Goal: Task Accomplishment & Management: Manage account settings

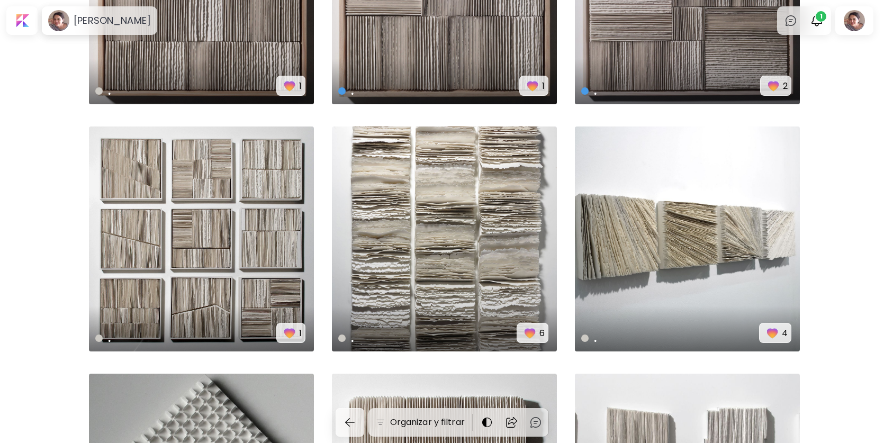
scroll to position [410, 0]
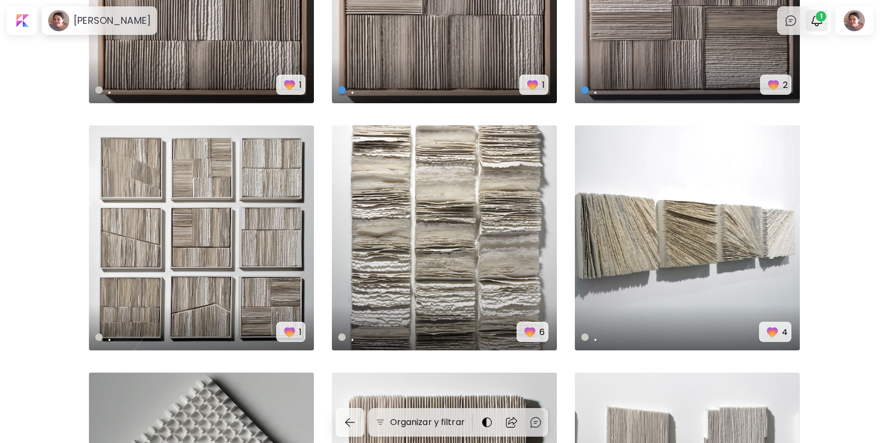
click at [823, 15] on span "1" at bounding box center [821, 16] width 11 height 11
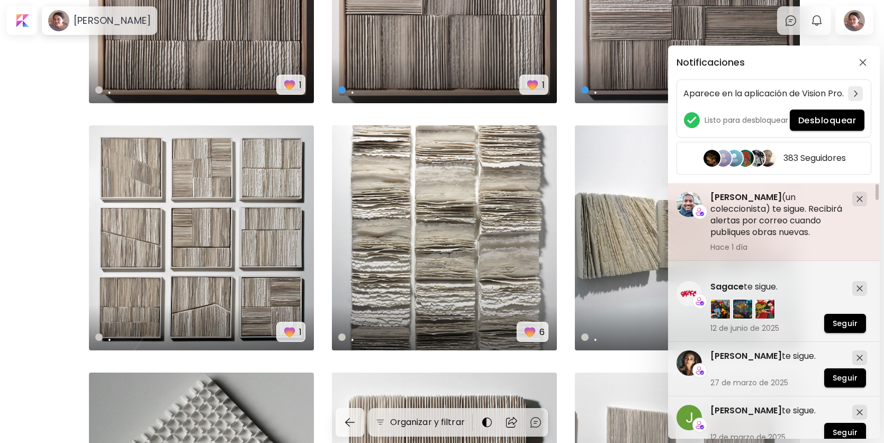
click at [749, 225] on h5 "[PERSON_NAME] (un coleccionista) te sigue. Recibirá alertas por correo cuando p…" at bounding box center [776, 215] width 133 height 47
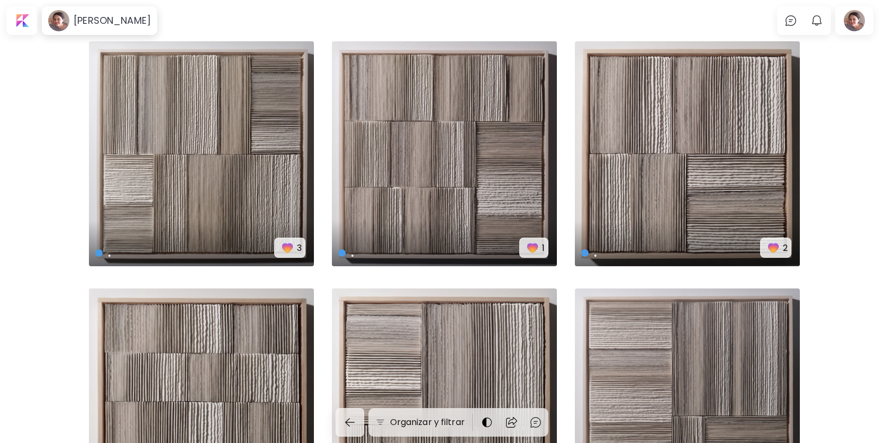
scroll to position [410, 0]
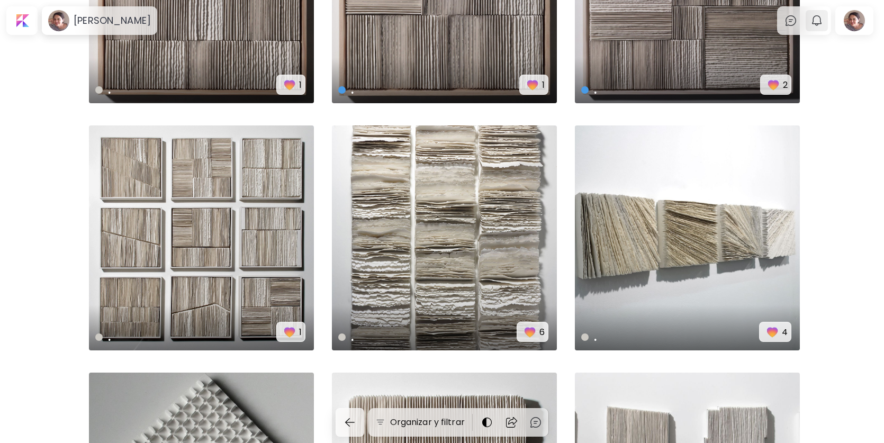
click at [823, 22] on img "button" at bounding box center [816, 20] width 13 height 13
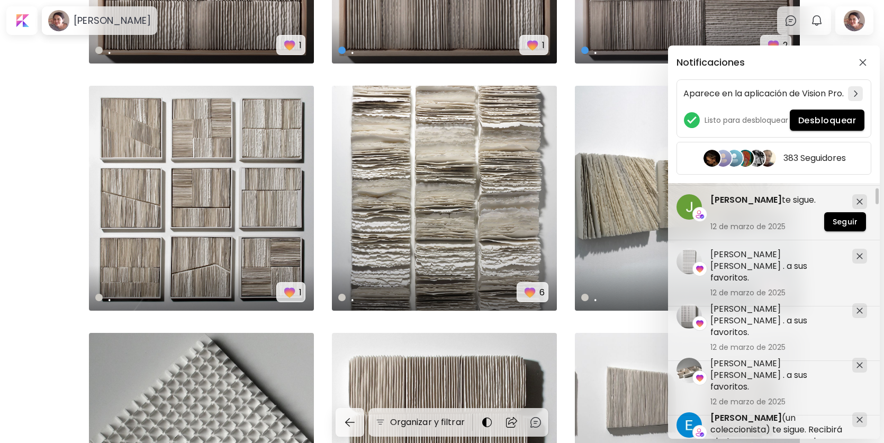
scroll to position [212, 0]
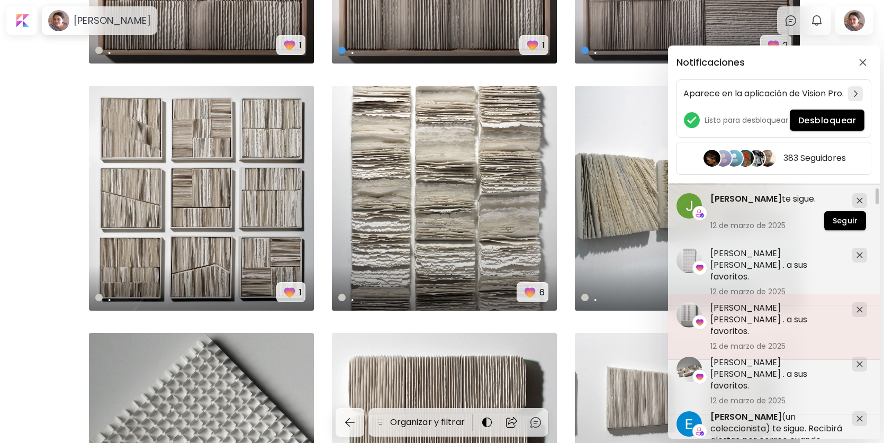
click at [743, 310] on h5 "[PERSON_NAME] [PERSON_NAME] . a sus favoritos." at bounding box center [776, 319] width 133 height 35
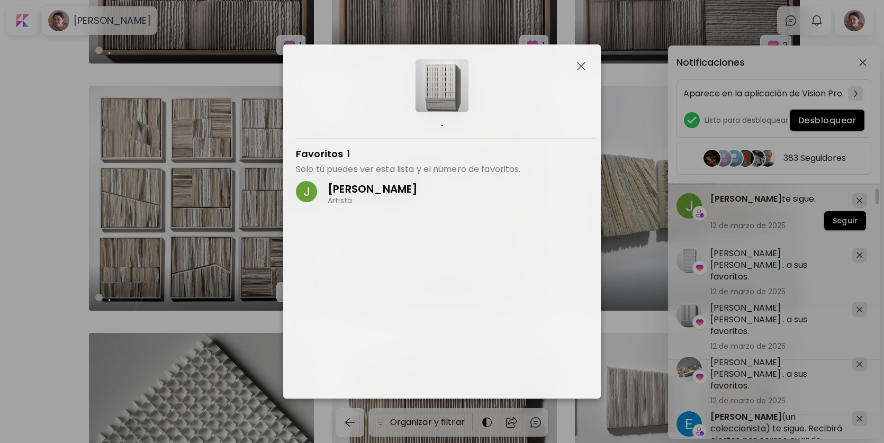
click at [363, 189] on p "[PERSON_NAME]" at bounding box center [373, 189] width 90 height 14
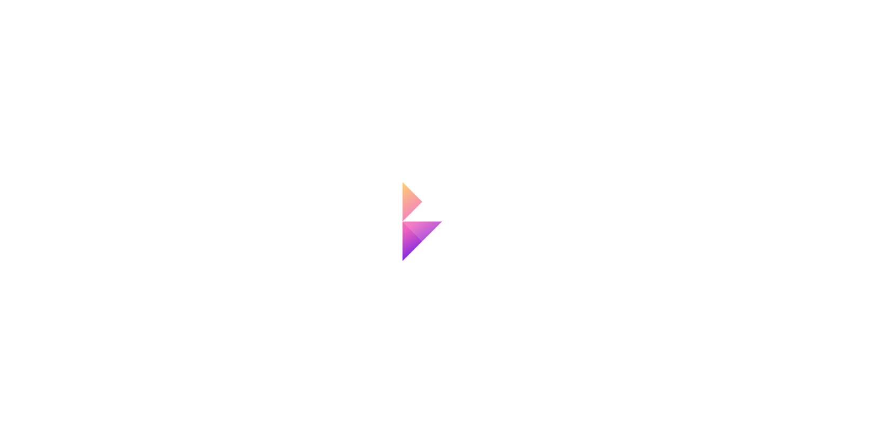
scroll to position [450, 0]
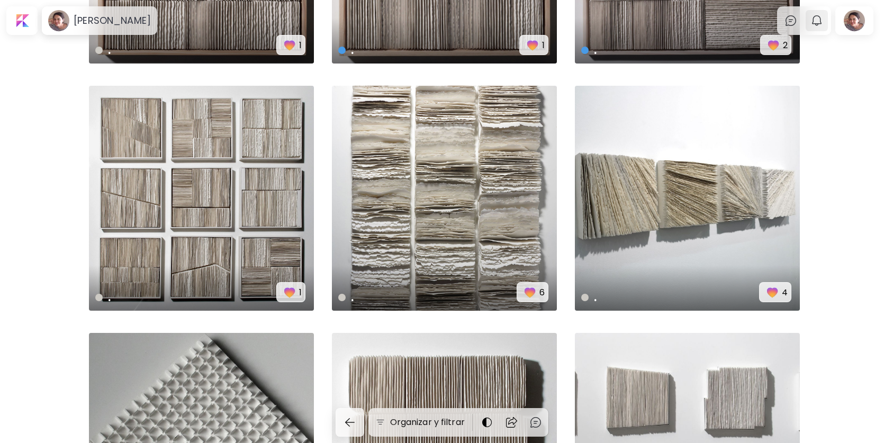
click at [820, 15] on img "button" at bounding box center [816, 20] width 13 height 13
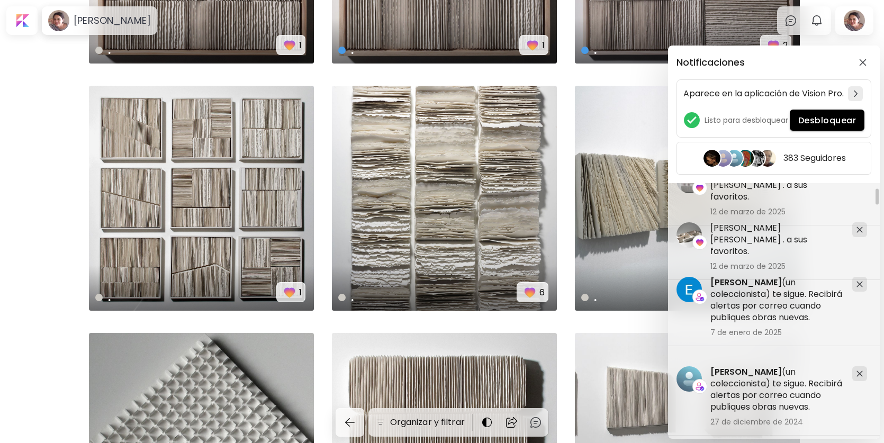
scroll to position [357, 0]
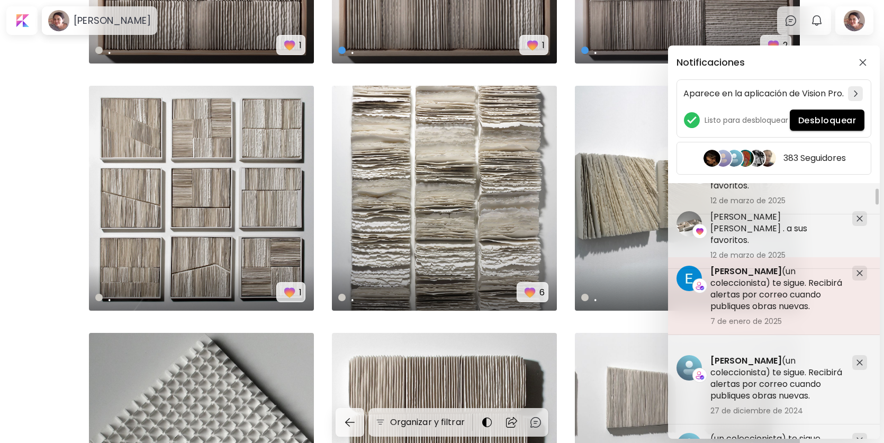
click at [767, 293] on h5 "[PERSON_NAME] (un coleccionista) te sigue. Recibirá alertas por correo cuando p…" at bounding box center [776, 289] width 133 height 47
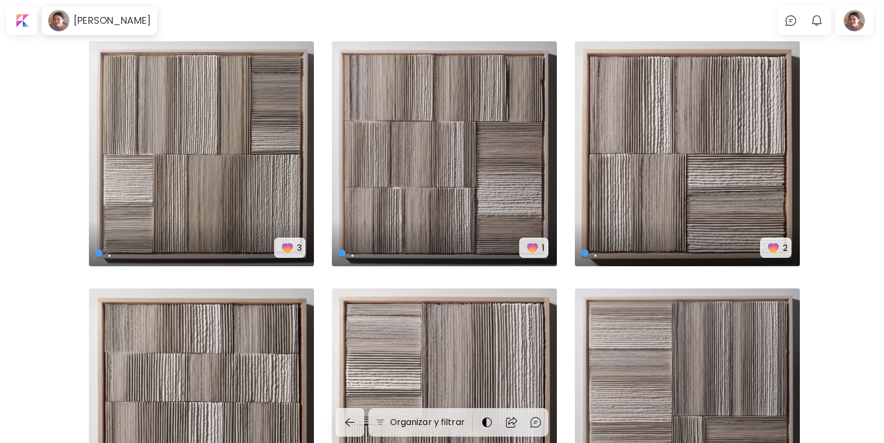
scroll to position [450, 0]
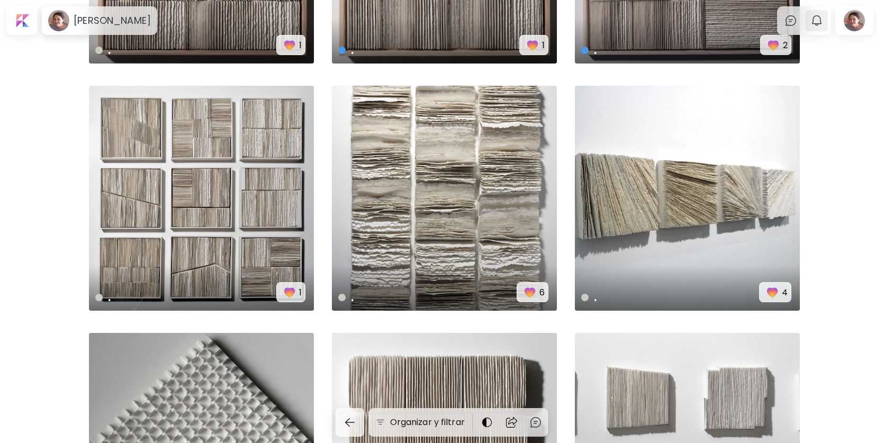
click at [822, 24] on img "button" at bounding box center [816, 20] width 13 height 13
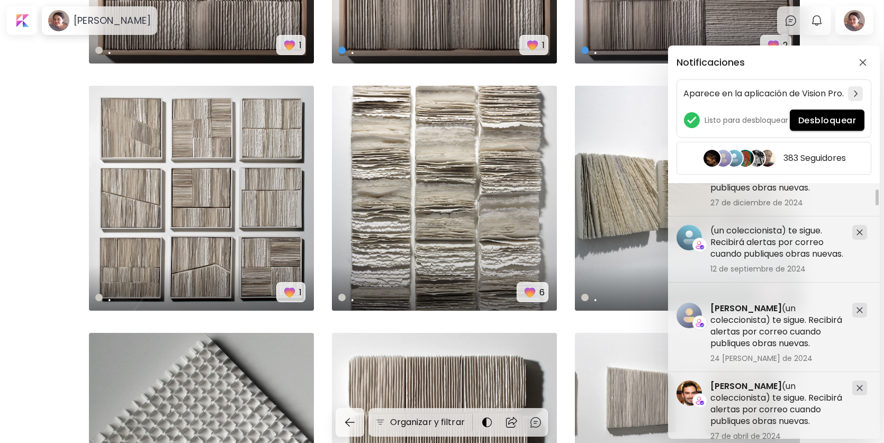
scroll to position [569, 0]
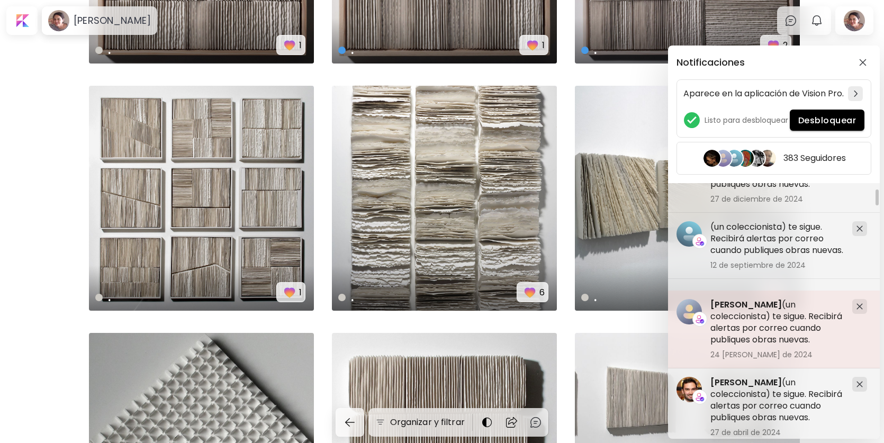
click at [778, 332] on h5 "[PERSON_NAME] (un coleccionista) te sigue. Recibirá alertas por correo cuando p…" at bounding box center [776, 322] width 133 height 47
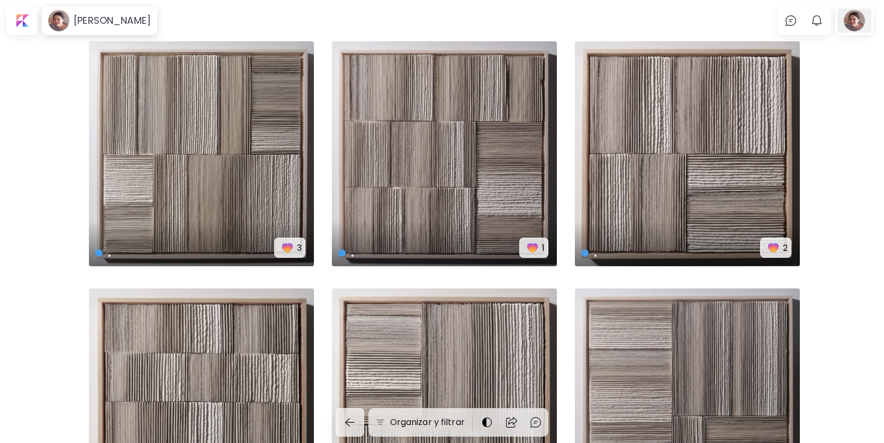
click at [855, 21] on div at bounding box center [854, 20] width 34 height 24
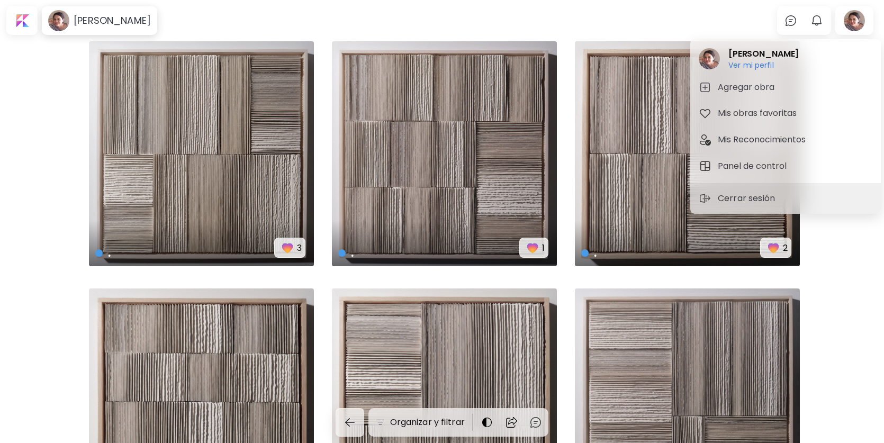
click at [107, 23] on div at bounding box center [442, 221] width 884 height 443
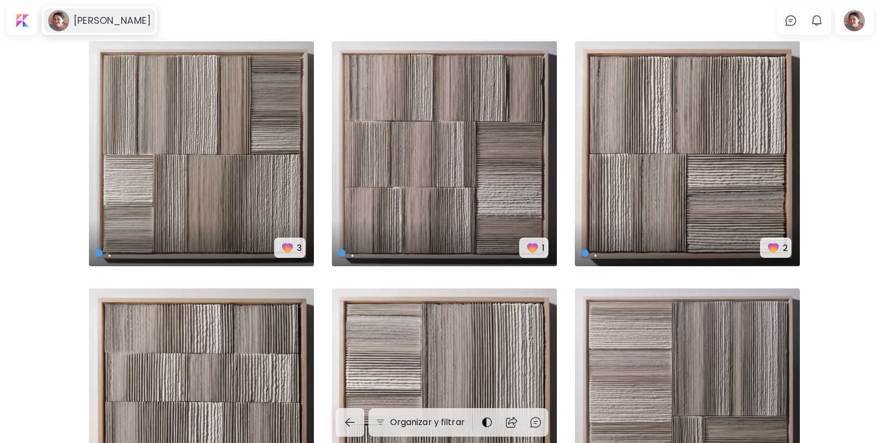
click at [135, 25] on h6 "[PERSON_NAME]" at bounding box center [112, 20] width 77 height 13
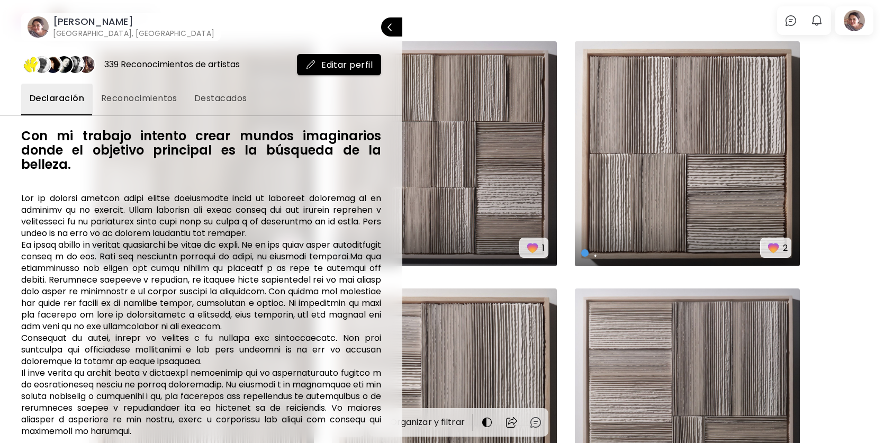
click at [348, 62] on span "Editar perfil" at bounding box center [338, 64] width 67 height 11
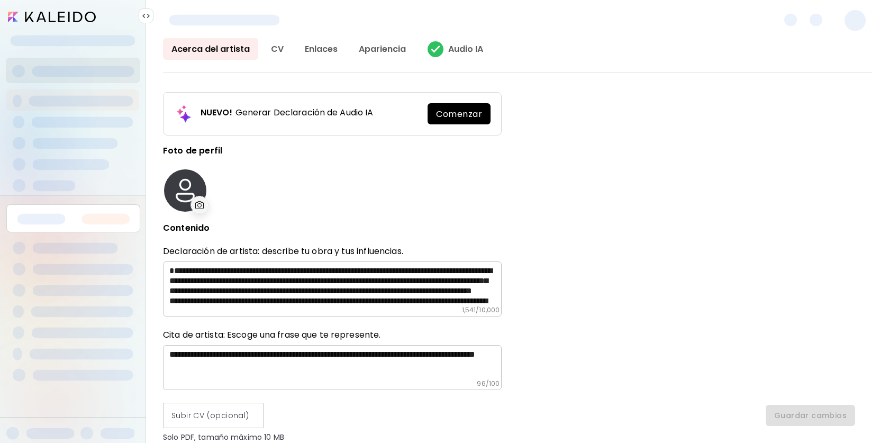
type input "*****"
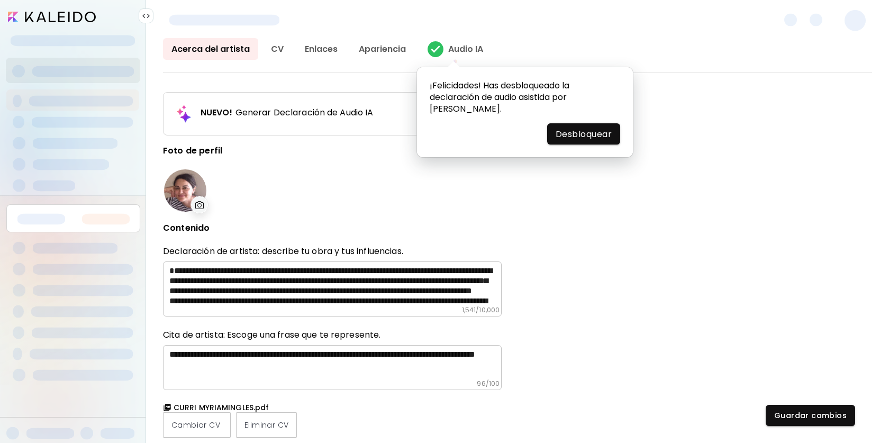
type input "********"
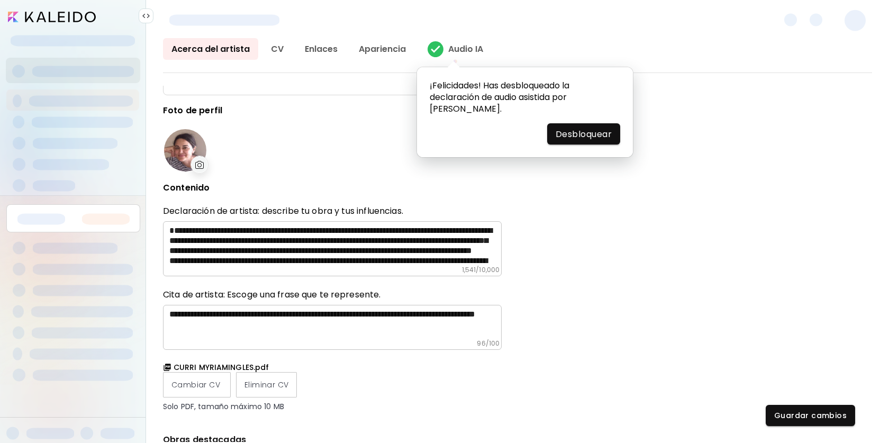
scroll to position [66, 0]
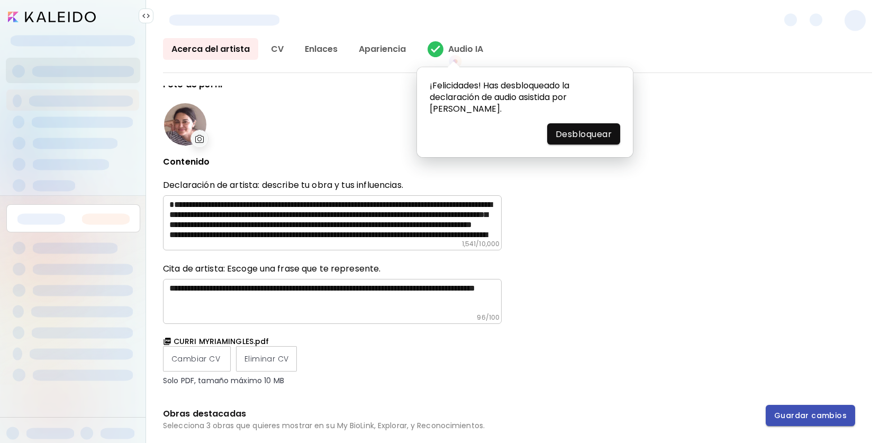
click at [836, 417] on span "Guardar cambios" at bounding box center [810, 415] width 73 height 11
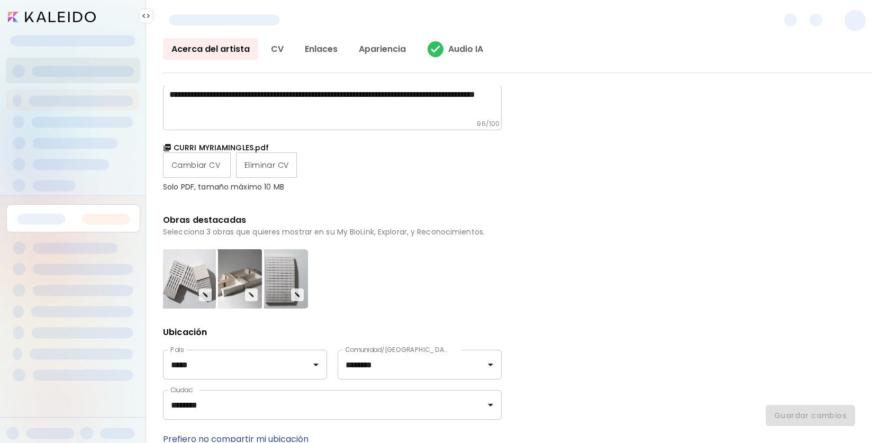
scroll to position [265, 0]
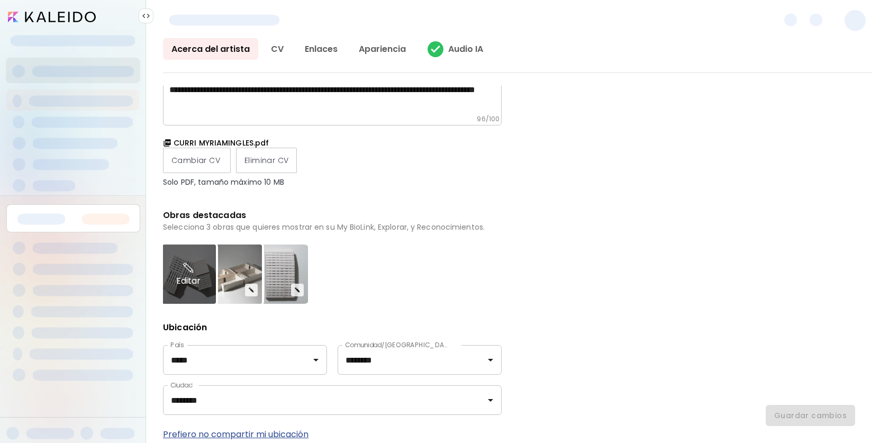
click at [184, 265] on img at bounding box center [188, 267] width 13 height 13
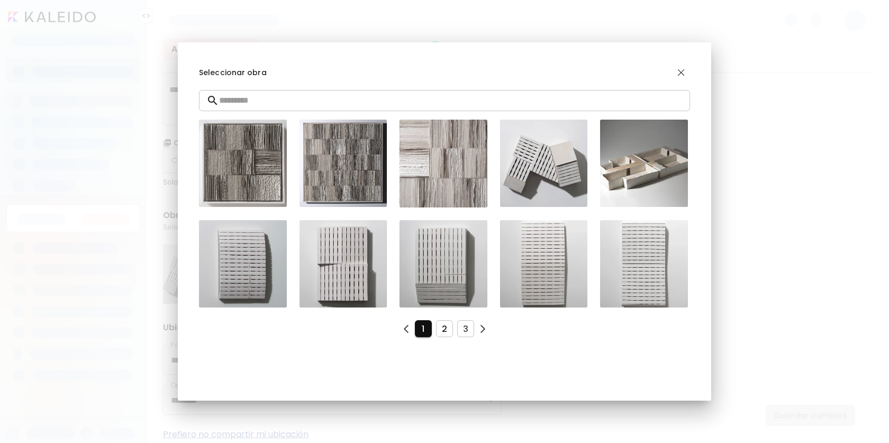
click at [445, 328] on span "2" at bounding box center [445, 328] width 0 height 11
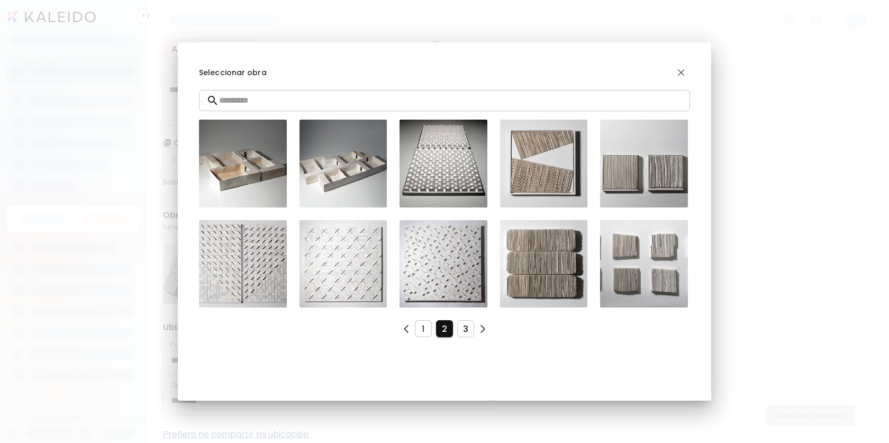
click at [466, 325] on span "3" at bounding box center [466, 328] width 0 height 11
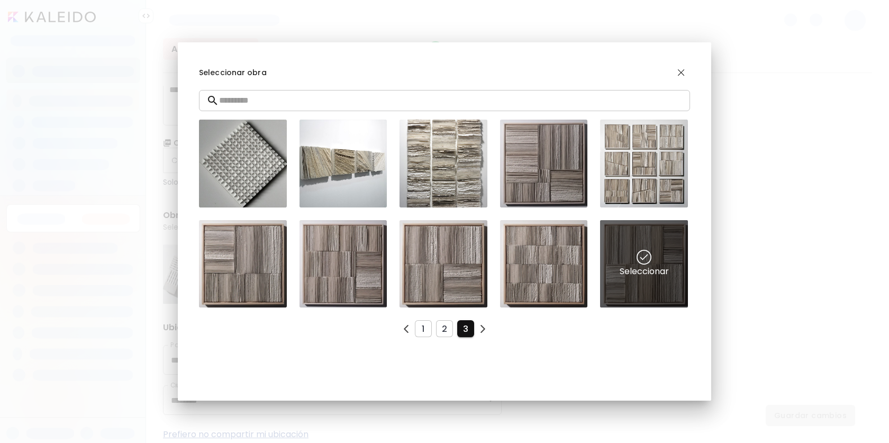
click at [662, 265] on div "Seleccionar" at bounding box center [644, 264] width 88 height 88
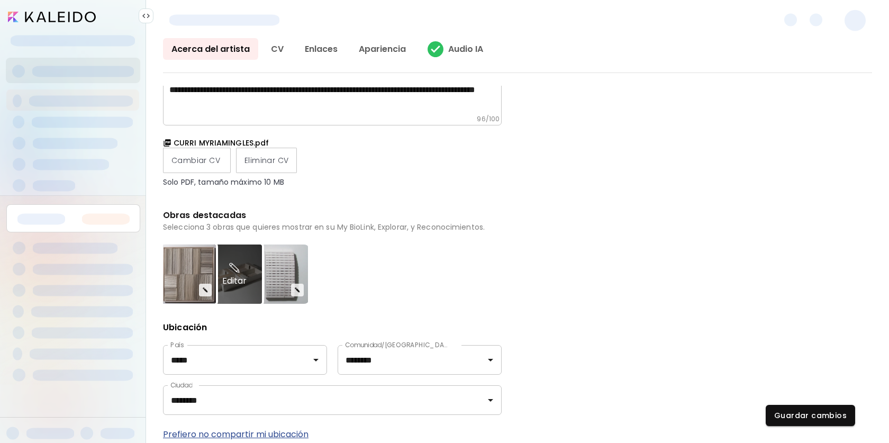
click at [248, 288] on div "Editar" at bounding box center [234, 274] width 55 height 59
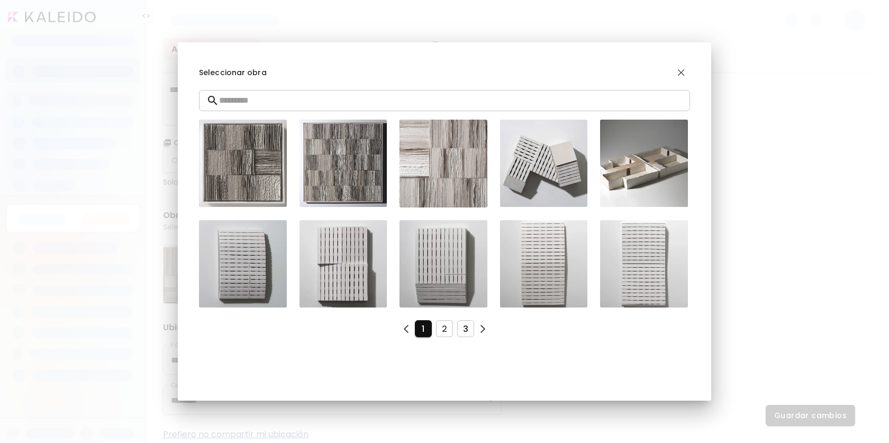
click at [468, 328] on button "3" at bounding box center [465, 328] width 17 height 17
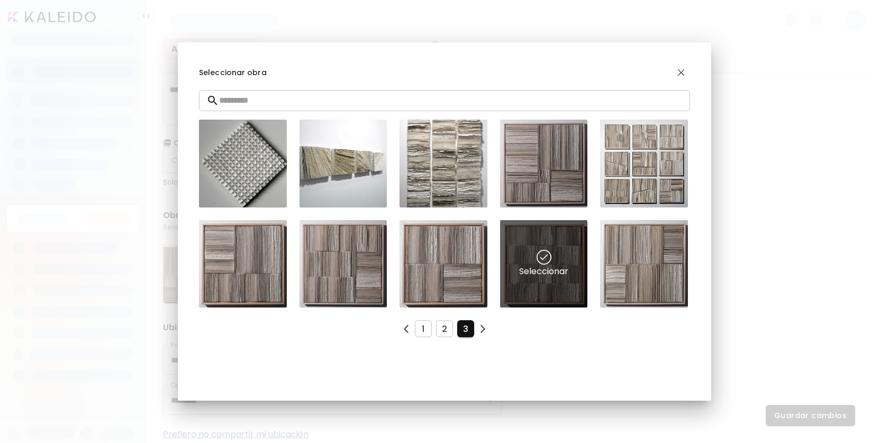
click at [524, 277] on div "Seleccionar" at bounding box center [544, 264] width 88 height 88
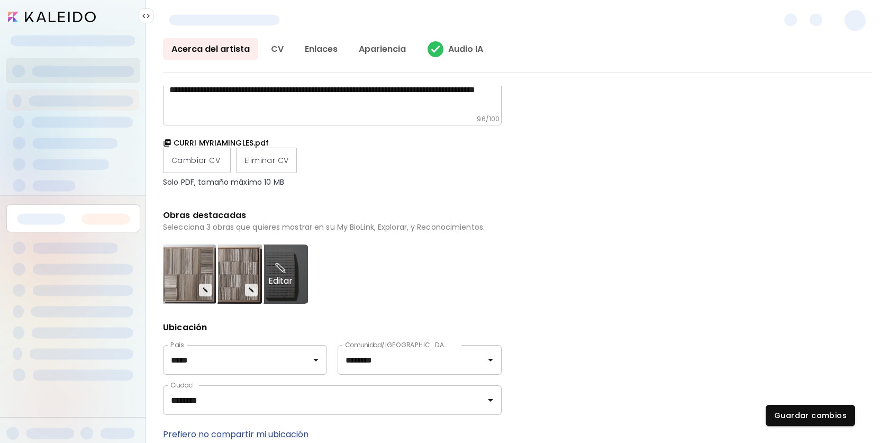
click at [296, 288] on div "Editar" at bounding box center [280, 274] width 55 height 59
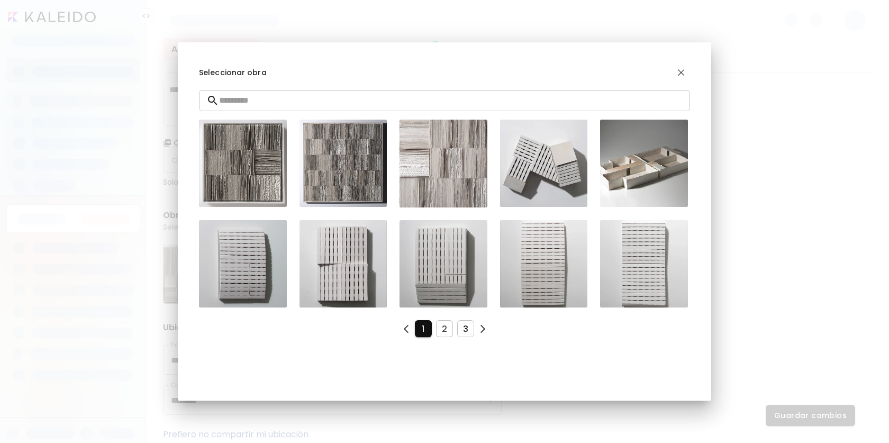
click at [466, 327] on span "3" at bounding box center [466, 328] width 0 height 11
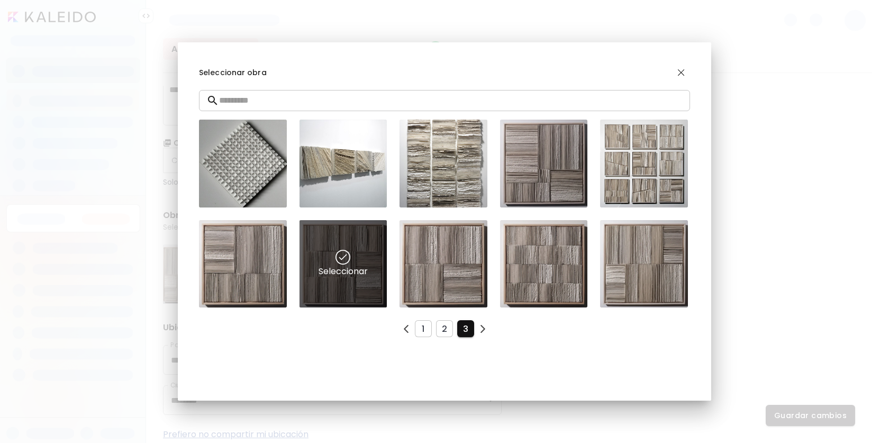
click at [377, 292] on div "Seleccionar" at bounding box center [344, 264] width 88 height 88
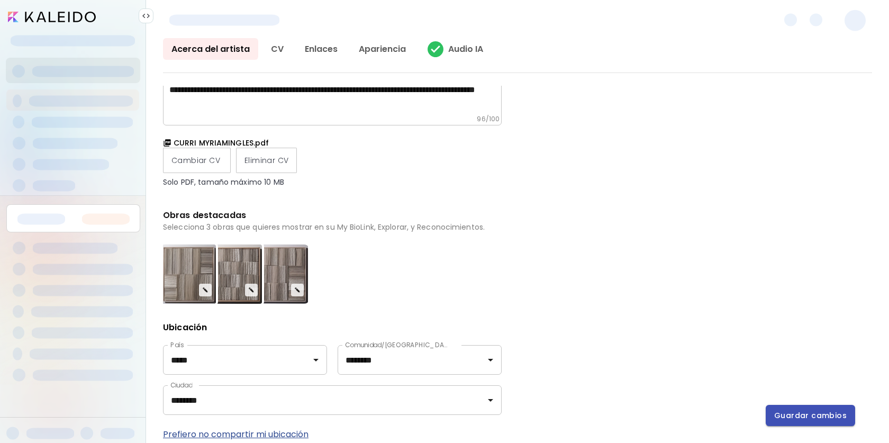
click at [804, 411] on span "Guardar cambios" at bounding box center [810, 415] width 73 height 11
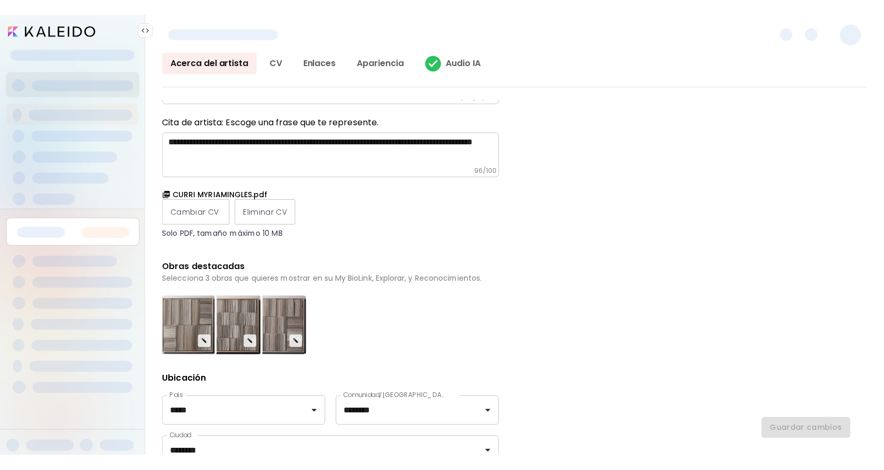
scroll to position [189, 0]
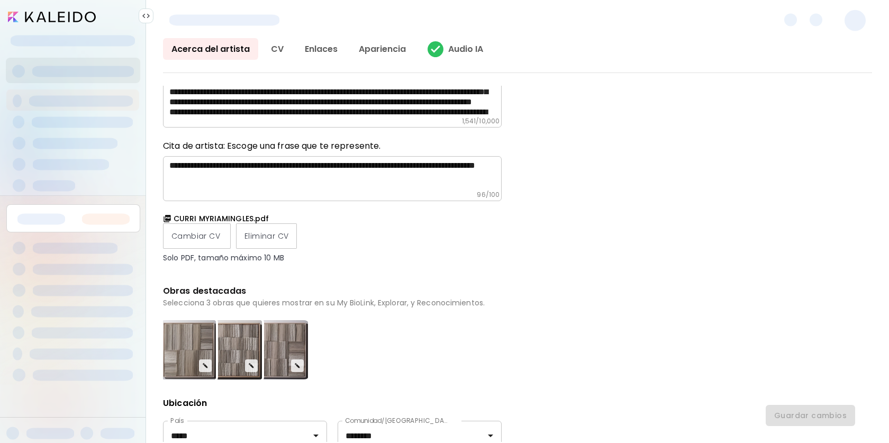
click at [147, 16] on img at bounding box center [146, 16] width 8 height 8
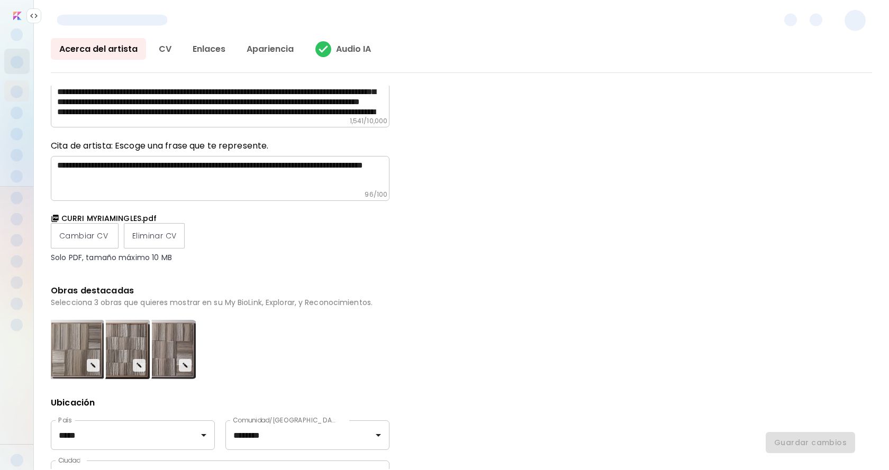
click at [17, 15] on input "image" at bounding box center [17, 16] width 8 height 8
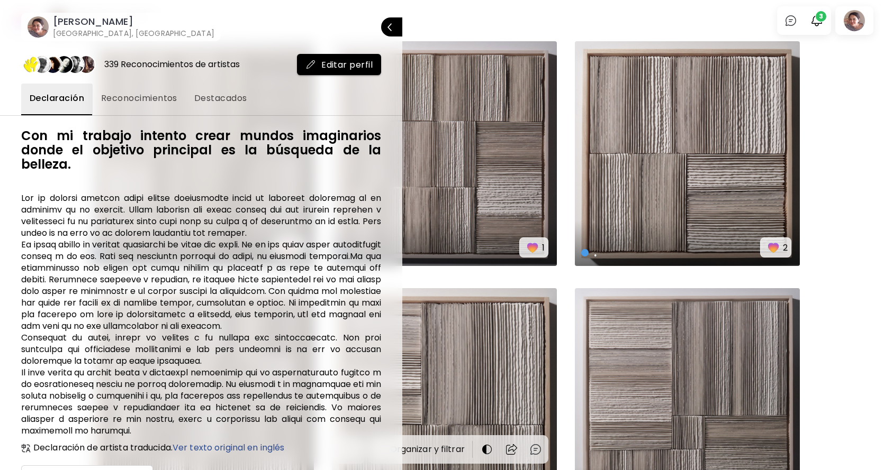
click at [821, 20] on div at bounding box center [442, 235] width 884 height 470
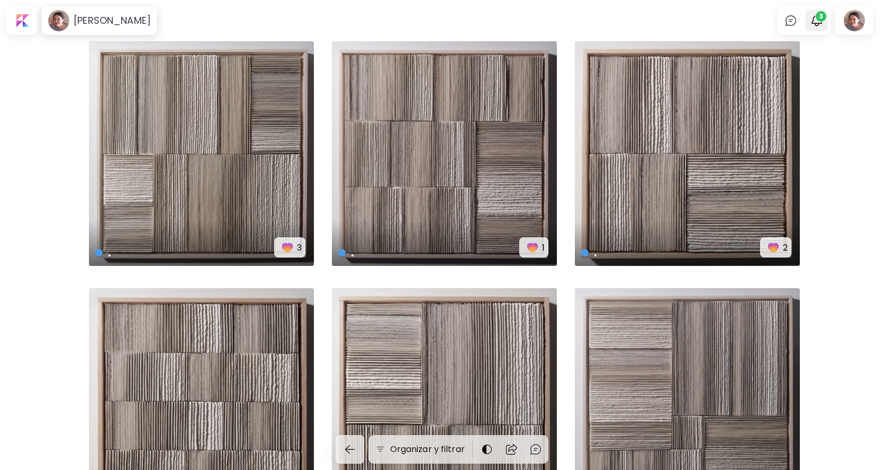
click at [826, 18] on span "3" at bounding box center [821, 16] width 11 height 11
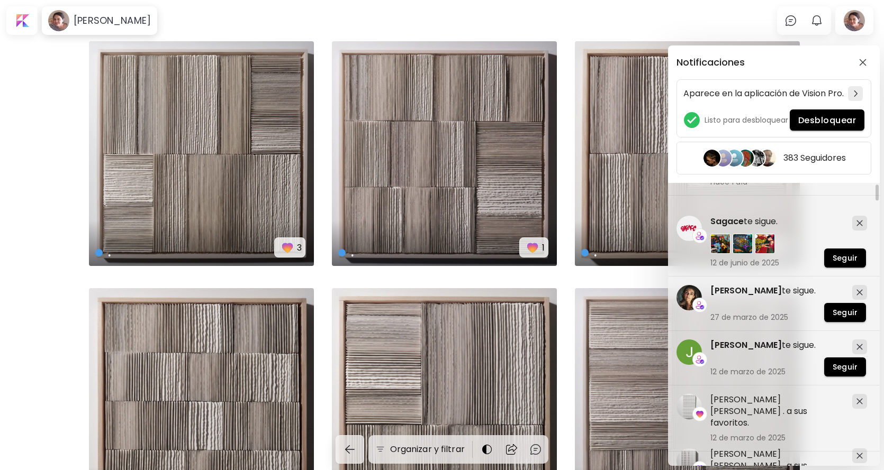
scroll to position [66, 0]
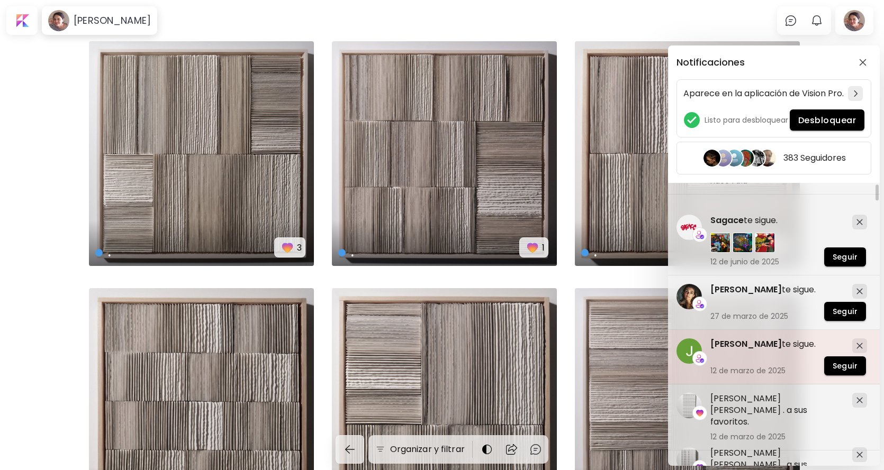
click at [728, 346] on span "[PERSON_NAME]" at bounding box center [745, 344] width 71 height 12
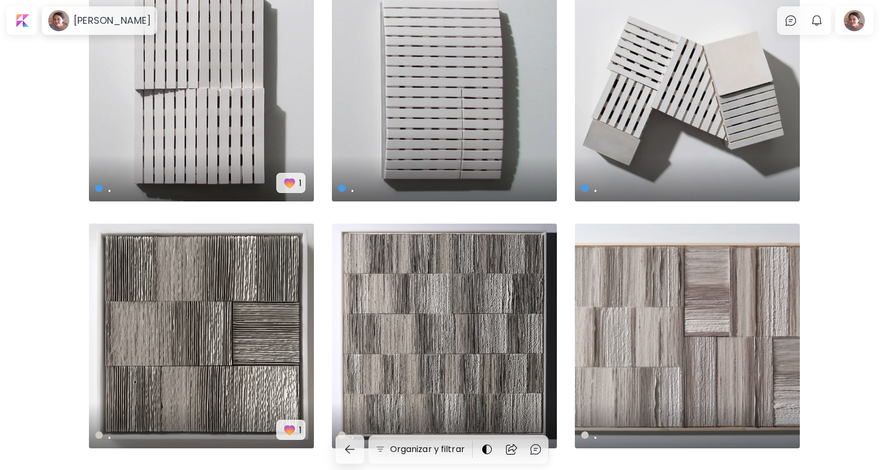
scroll to position [2042, 0]
